Goal: Information Seeking & Learning: Learn about a topic

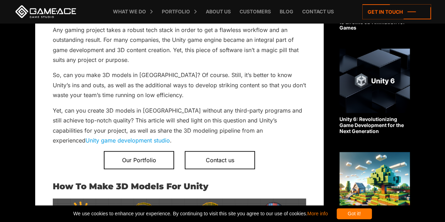
scroll to position [236, 0]
click at [170, 137] on link "Unity game development studio" at bounding box center [127, 140] width 84 height 7
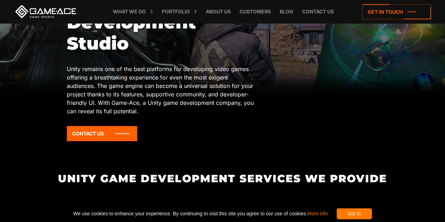
scroll to position [102, 0]
